Goal: Information Seeking & Learning: Learn about a topic

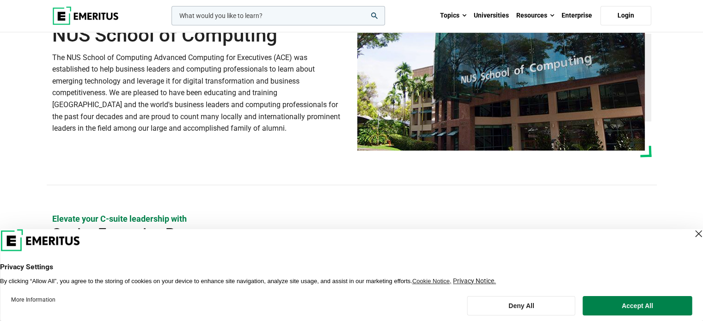
scroll to position [79, 0]
click at [692, 234] on div "Close Layer" at bounding box center [698, 233] width 13 height 13
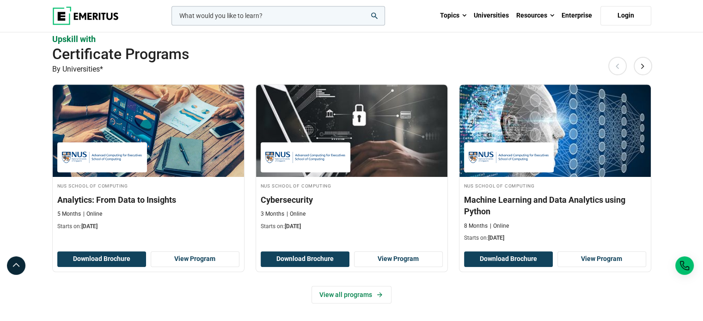
scroll to position [657, 0]
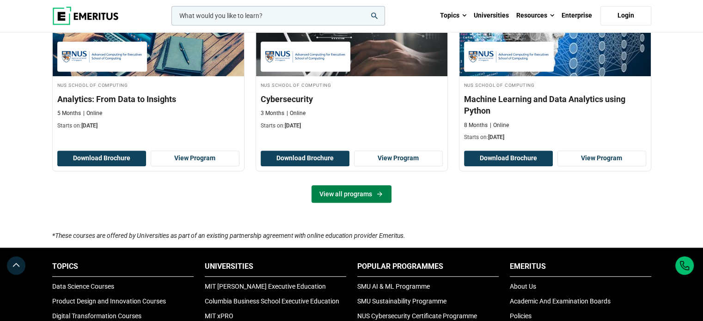
click at [346, 194] on link "View all programs" at bounding box center [352, 194] width 80 height 18
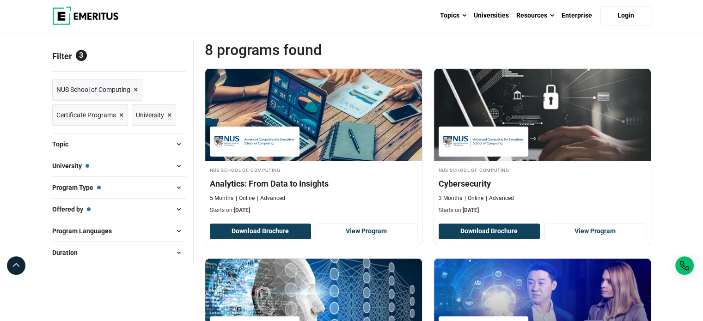
scroll to position [107, 0]
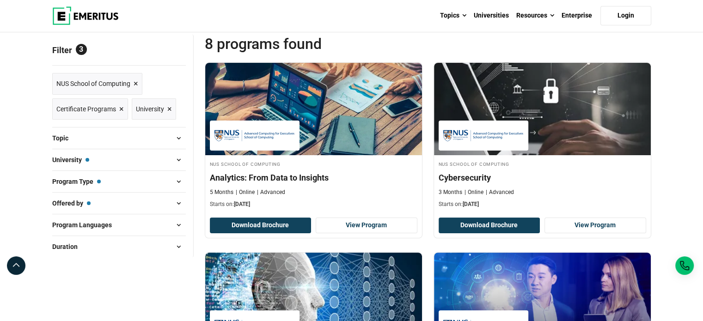
click at [171, 179] on button "Program Type — Certificate Programs" at bounding box center [119, 182] width 134 height 14
click at [181, 177] on span at bounding box center [179, 182] width 14 height 14
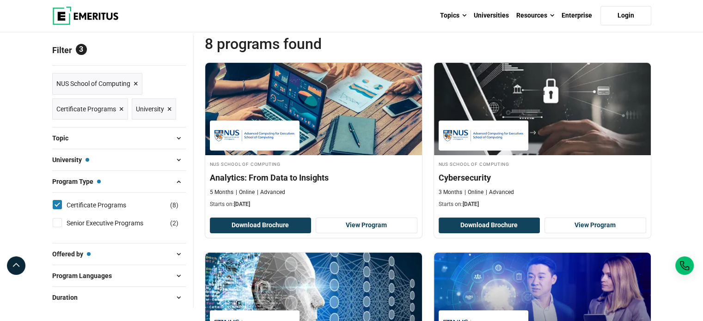
click at [178, 156] on span at bounding box center [179, 160] width 14 height 14
click at [178, 140] on span at bounding box center [179, 138] width 14 height 14
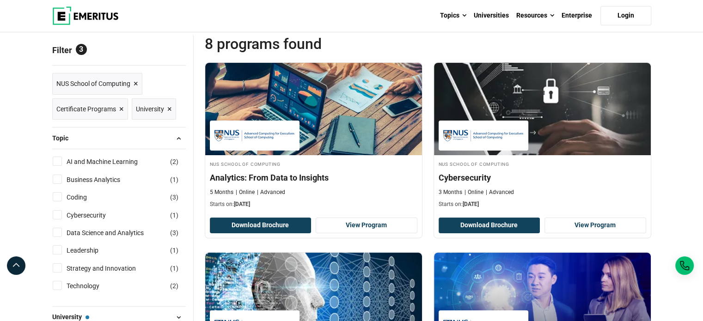
click at [178, 140] on span at bounding box center [179, 138] width 14 height 14
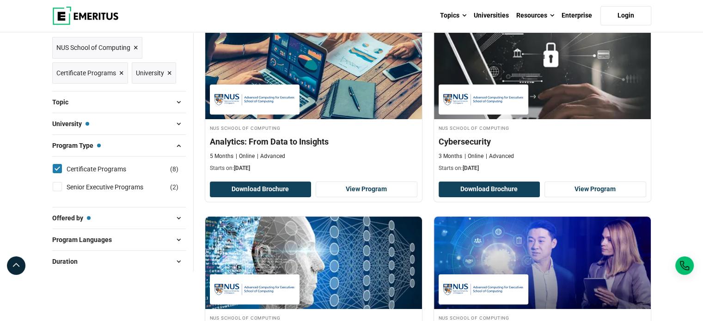
scroll to position [144, 0]
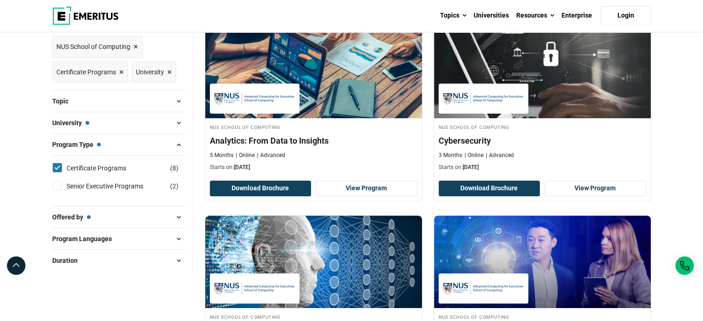
click at [177, 256] on span at bounding box center [179, 261] width 14 height 14
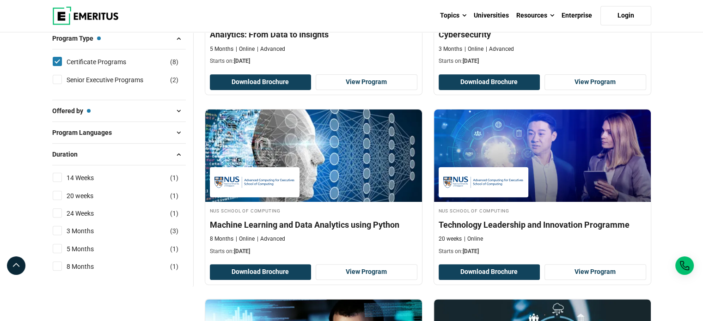
scroll to position [250, 0]
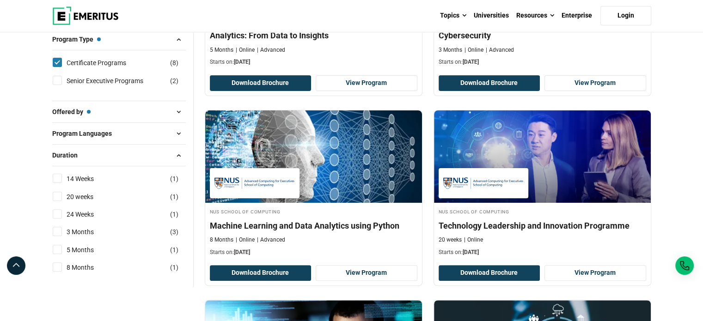
click at [57, 179] on input "14 Weeks ( 1 )" at bounding box center [57, 178] width 9 height 9
checkbox input "true"
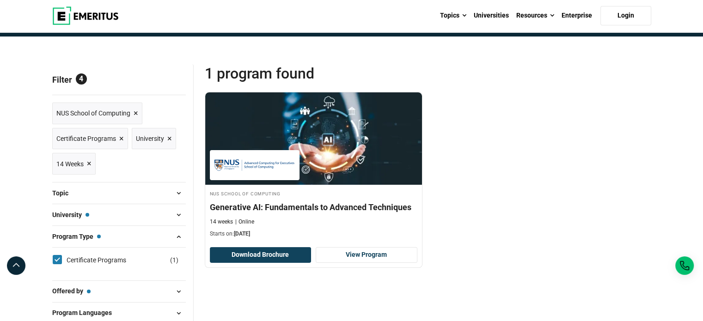
scroll to position [78, 0]
click at [118, 139] on span "Certificate Programs ×" at bounding box center [90, 138] width 68 height 13
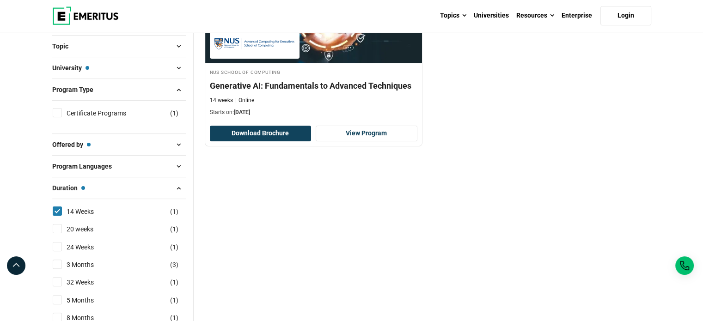
scroll to position [199, 0]
click at [57, 227] on input "20 weeks ( 1 )" at bounding box center [57, 229] width 9 height 9
checkbox input "true"
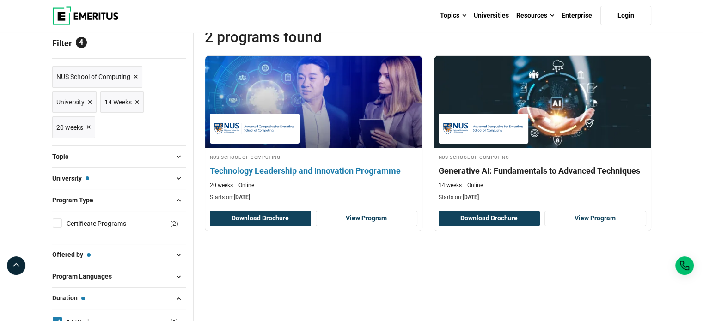
scroll to position [118, 0]
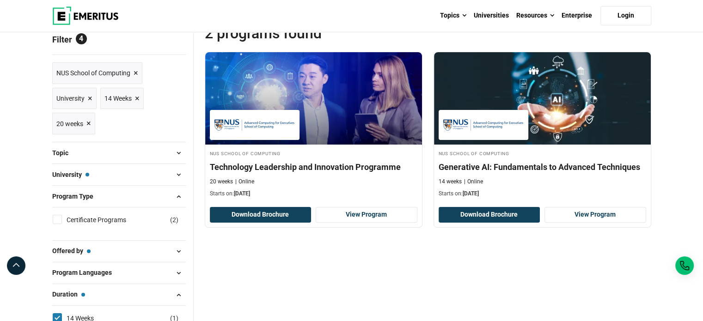
click at [586, 244] on div at bounding box center [428, 256] width 447 height 28
click at [561, 258] on div at bounding box center [428, 256] width 447 height 28
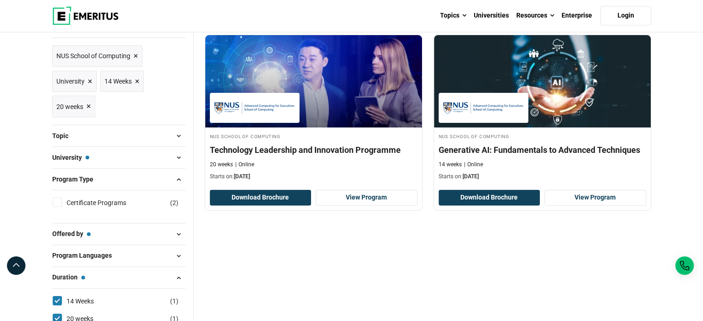
scroll to position [135, 0]
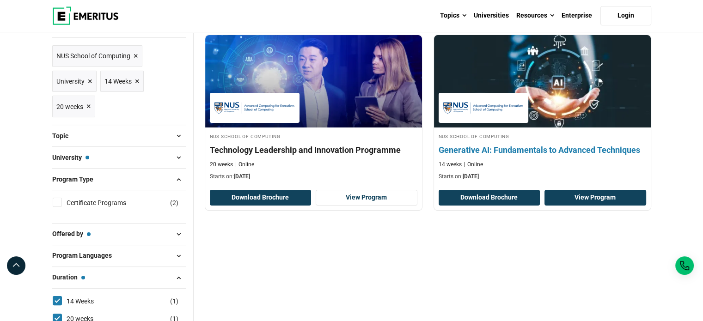
click at [589, 196] on link "View Program" at bounding box center [596, 198] width 102 height 16
